Goal: Information Seeking & Learning: Learn about a topic

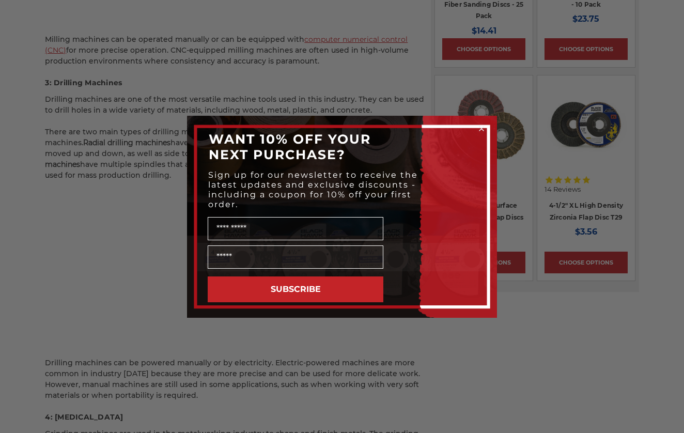
scroll to position [1252, 0]
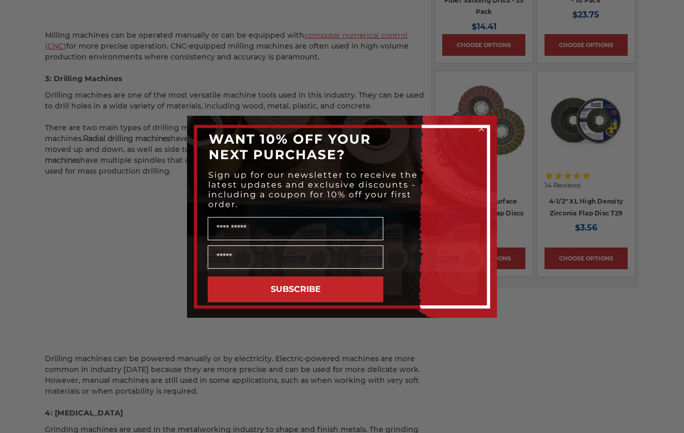
click at [134, 321] on div "Close dialog WANT 10% OFF YOUR NEXT PURCHASE? Sign up for our newsletter to rec…" at bounding box center [342, 216] width 684 height 433
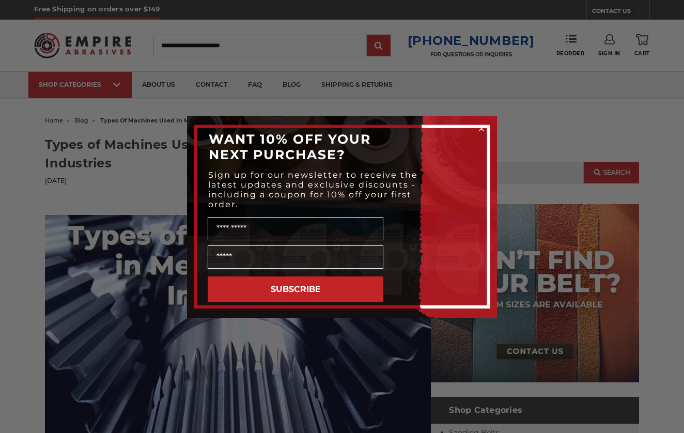
scroll to position [0, 0]
drag, startPoint x: 125, startPoint y: 262, endPoint x: 589, endPoint y: 35, distance: 516.5
click at [589, 35] on div "Close dialog WANT 10% OFF YOUR NEXT PURCHASE? Sign up for our newsletter to rec…" at bounding box center [342, 216] width 684 height 433
click at [255, 94] on div "Close dialog WANT 10% OFF YOUR NEXT PURCHASE? Sign up for our newsletter to rec…" at bounding box center [342, 216] width 684 height 433
